Goal: Task Accomplishment & Management: Manage account settings

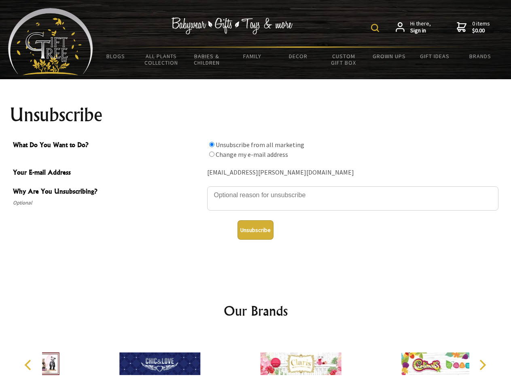
click at [376, 28] on img at bounding box center [375, 28] width 8 height 8
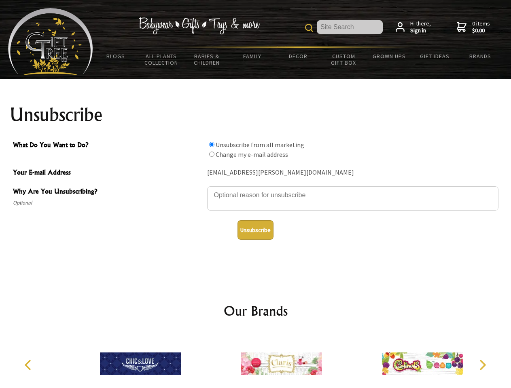
click at [256, 189] on textarea "Why Are You Unsubscribing?" at bounding box center [352, 198] width 291 height 24
click at [212, 144] on input "What Do You Want to Do?" at bounding box center [211, 144] width 5 height 5
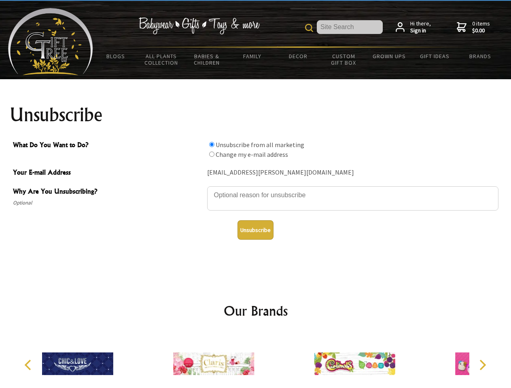
click at [212, 154] on input "What Do You Want to Do?" at bounding box center [211, 154] width 5 height 5
click at [255, 230] on button "Unsubscribe" at bounding box center [255, 229] width 36 height 19
click at [256, 361] on div at bounding box center [213, 365] width 141 height 63
click at [29, 365] on icon "Previous" at bounding box center [28, 365] width 11 height 11
click at [482, 365] on icon "Next" at bounding box center [481, 365] width 11 height 11
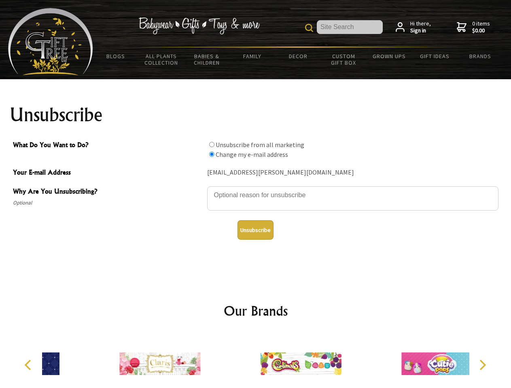
radio input "true"
